Goal: Information Seeking & Learning: Find specific fact

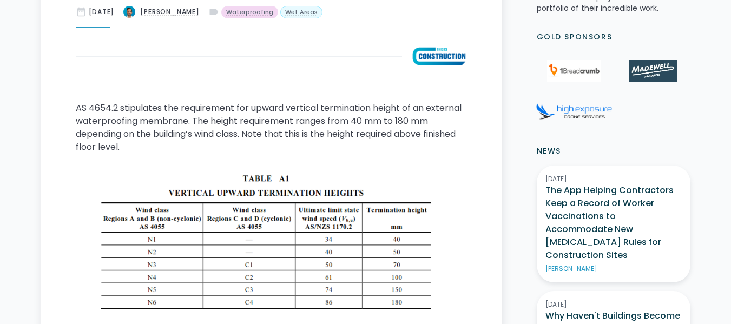
scroll to position [758, 0]
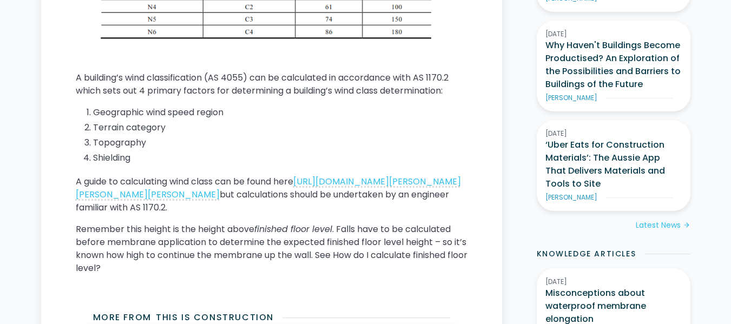
click at [234, 209] on p "A guide to calculating wind class can be found here [URL][DOMAIN_NAME][PERSON_N…" at bounding box center [272, 194] width 392 height 39
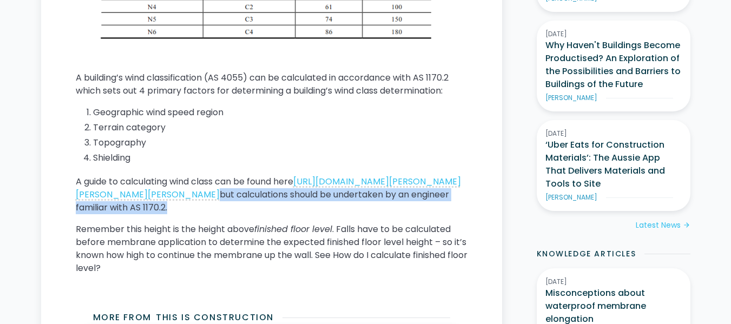
drag, startPoint x: 234, startPoint y: 209, endPoint x: 198, endPoint y: 223, distance: 38.9
click at [198, 214] on p "A guide to calculating wind class can be found here [URL][DOMAIN_NAME][PERSON_N…" at bounding box center [272, 194] width 392 height 39
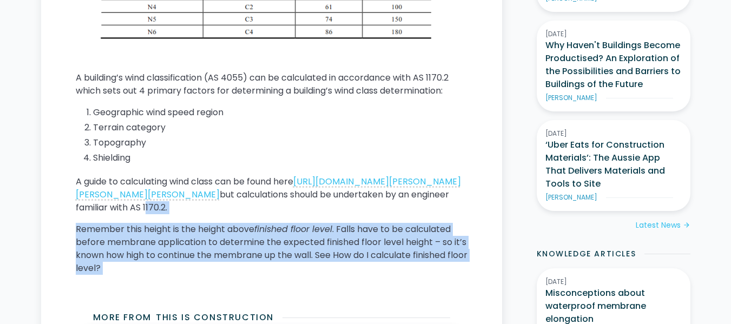
drag, startPoint x: 198, startPoint y: 223, endPoint x: 213, endPoint y: 281, distance: 59.9
click at [213, 281] on div "AS 4654.2 stipulates the requirement for upward vertical termination height of …" at bounding box center [272, 57] width 392 height 452
click at [213, 275] on p "Remember this height is the height above finished floor level . Falls have to b…" at bounding box center [272, 249] width 392 height 52
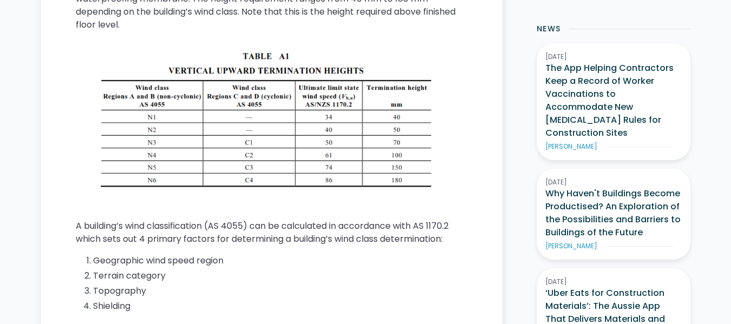
scroll to position [550, 0]
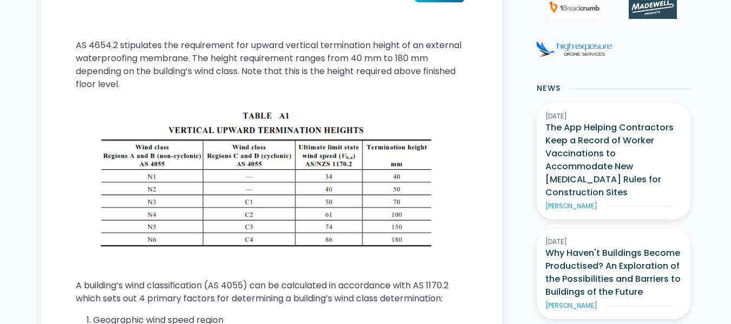
drag, startPoint x: 211, startPoint y: 279, endPoint x: 198, endPoint y: 226, distance: 54.6
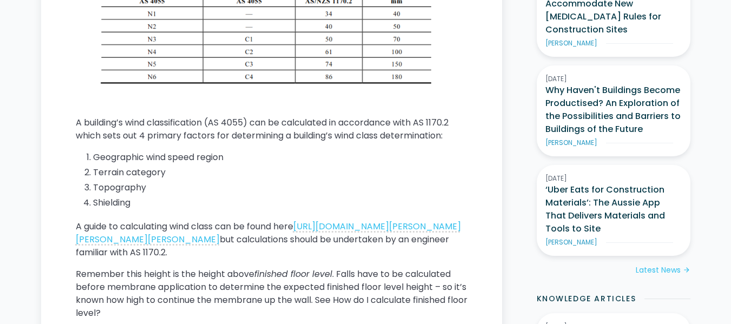
scroll to position [766, 0]
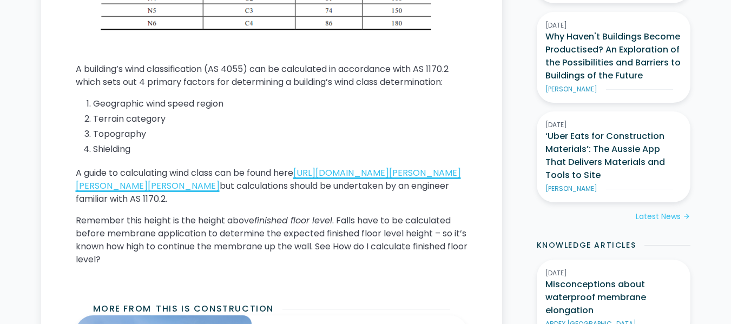
click at [196, 192] on link "[URL][DOMAIN_NAME][PERSON_NAME][PERSON_NAME][PERSON_NAME]" at bounding box center [268, 179] width 385 height 25
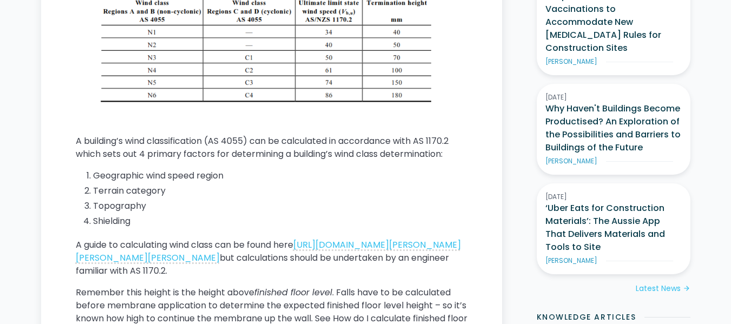
scroll to position [930, 0]
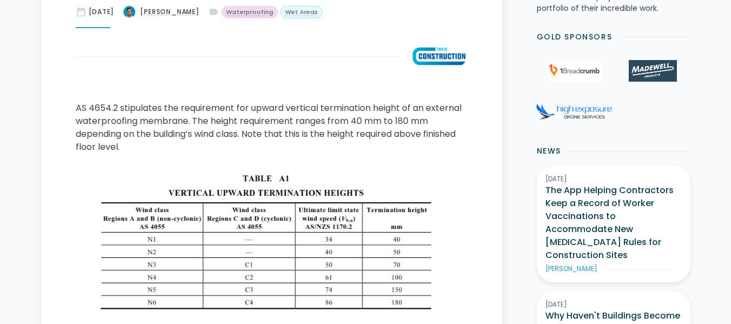
drag, startPoint x: 328, startPoint y: 105, endPoint x: 310, endPoint y: 38, distance: 68.9
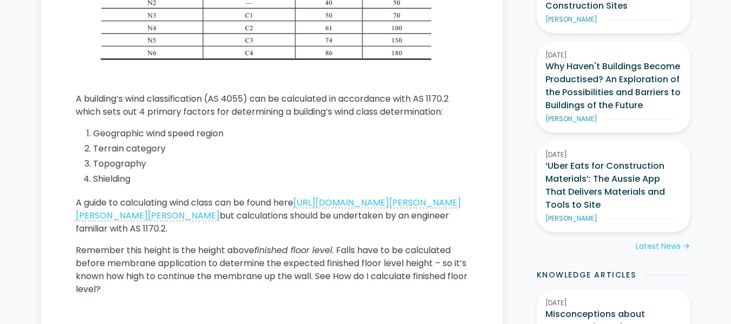
scroll to position [737, 0]
click at [160, 137] on li "Geographic wind speed region" at bounding box center [280, 133] width 375 height 13
click at [156, 142] on li "Terrain category" at bounding box center [280, 148] width 375 height 13
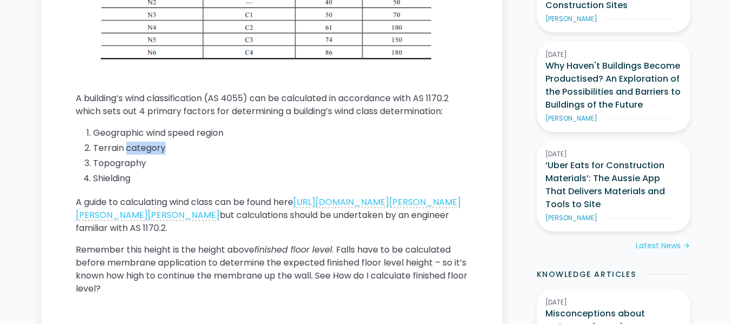
click at [156, 142] on li "Terrain category" at bounding box center [280, 148] width 375 height 13
click at [139, 183] on li "Shielding" at bounding box center [280, 178] width 375 height 13
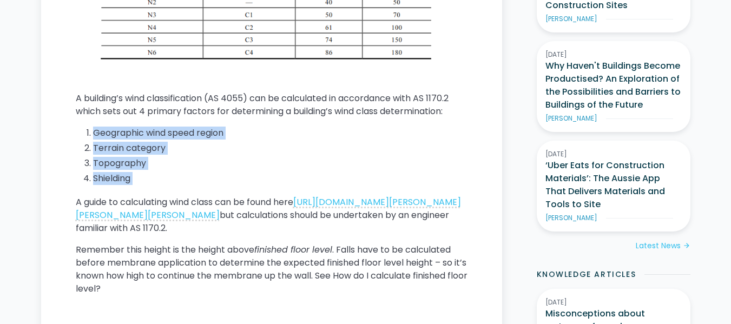
drag, startPoint x: 139, startPoint y: 183, endPoint x: 123, endPoint y: 122, distance: 63.5
click at [123, 122] on div "AS 4654.2 stipulates the requirement for upward vertical termination height of …" at bounding box center [272, 78] width 392 height 452
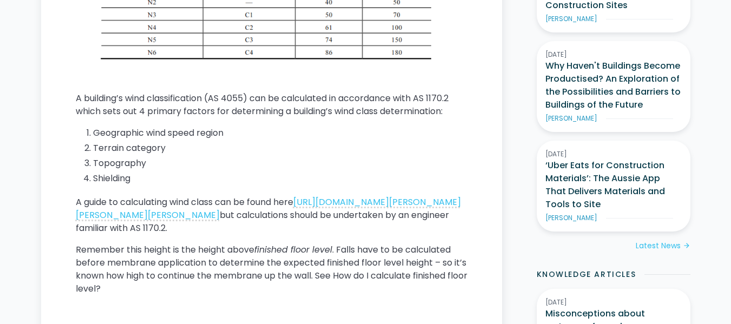
click at [197, 235] on p "A guide to calculating wind class can be found here [URL][DOMAIN_NAME][PERSON_N…" at bounding box center [272, 215] width 392 height 39
